Goal: Complete application form

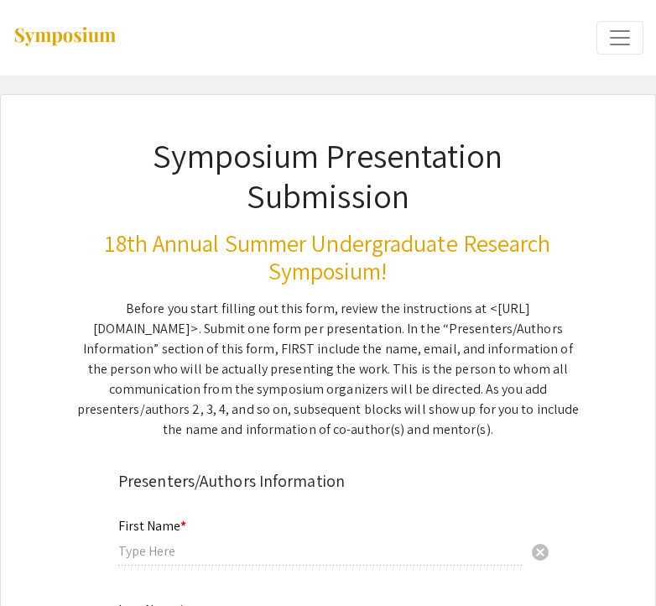
type input "[PERSON_NAME]"
type input "[EMAIL_ADDRESS][DOMAIN_NAME]"
radio input "true"
type input "Chemical Engineering"
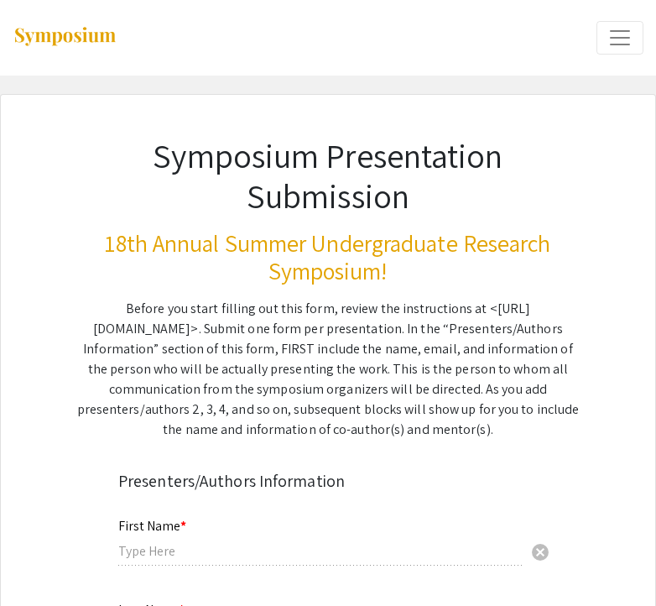
type input "Department of Chemical and Biomedical Engineering, [US_STATE][GEOGRAPHIC_DATA]"
radio input "true"
type input "[PERSON_NAME]"
type input "[EMAIL_ADDRESS][DOMAIN_NAME]"
type input "Department of Chemical and Biomedical Engineering"
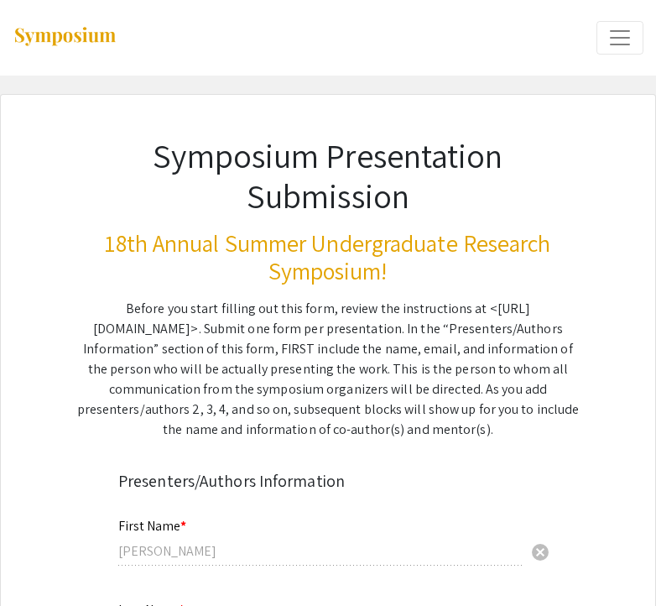
type input "[US_STATE][GEOGRAPHIC_DATA]"
type input "Department of Interior Office of Surface Mining, National Science Foundation CA…"
type input "[PERSON_NAME]"
type input "[EMAIL_ADDRESS][DOMAIN_NAME]"
radio input "true"
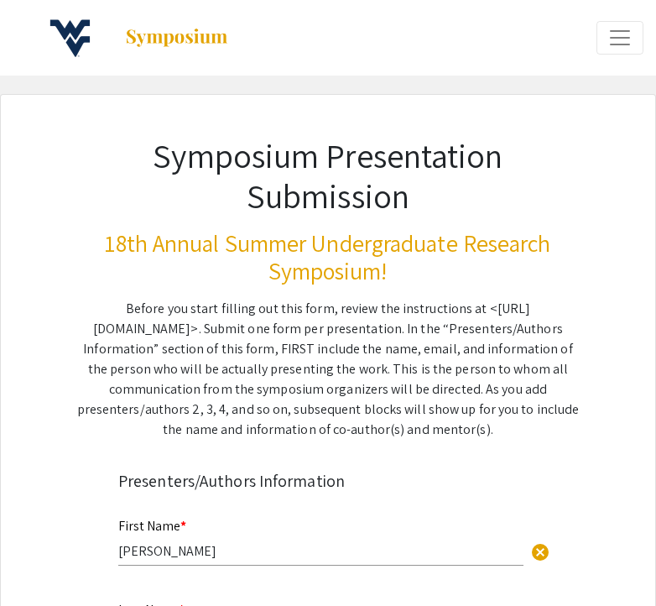
select select "custom"
type input "0"
select select "auto"
type input "1"
